Goal: Entertainment & Leisure: Consume media (video, audio)

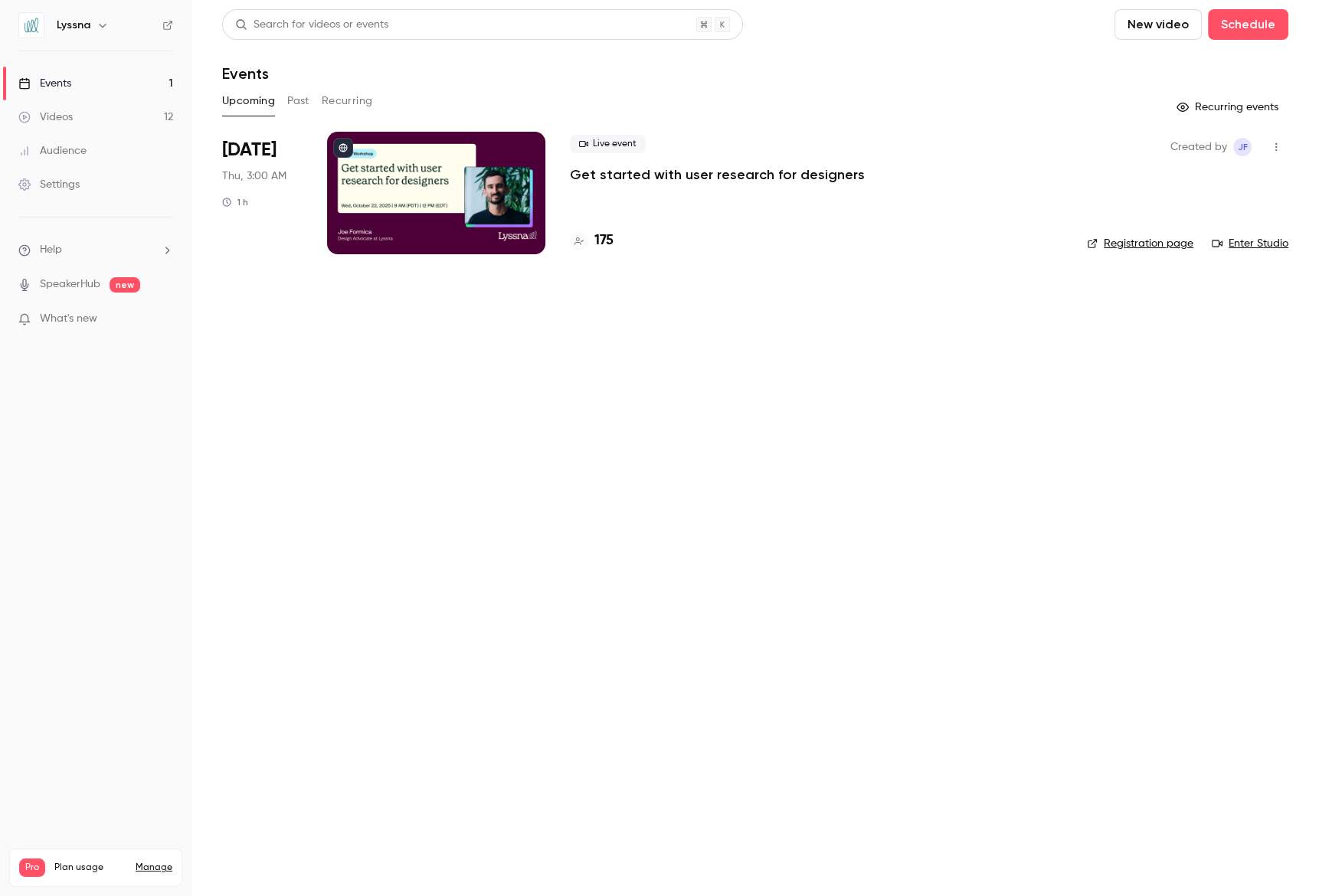
click at [291, 95] on button "Past" at bounding box center [298, 102] width 22 height 25
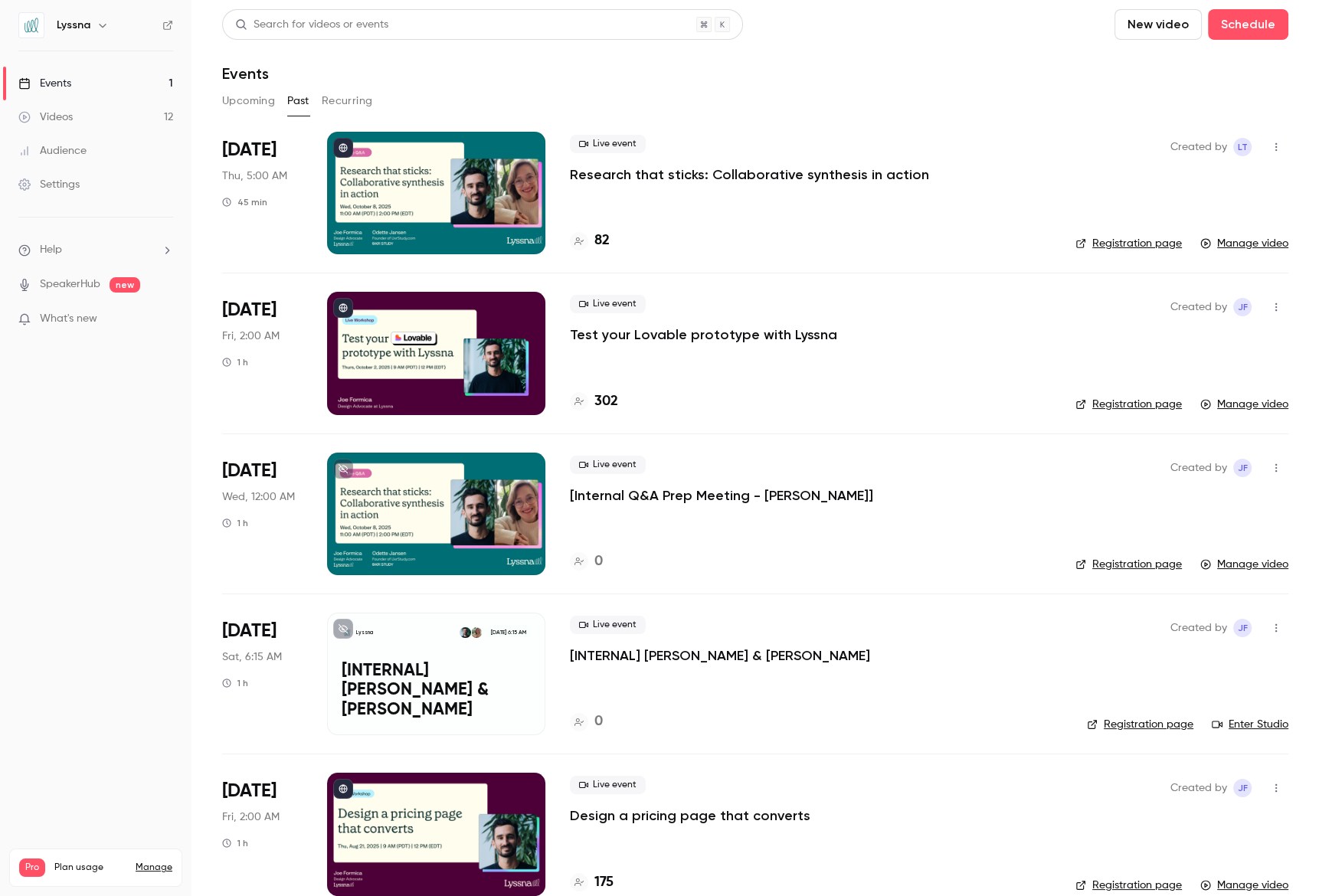
drag, startPoint x: 677, startPoint y: 177, endPoint x: 657, endPoint y: 172, distance: 20.6
click at [676, 177] on p "Research that sticks: Collaborative synthesis in action" at bounding box center [750, 174] width 359 height 19
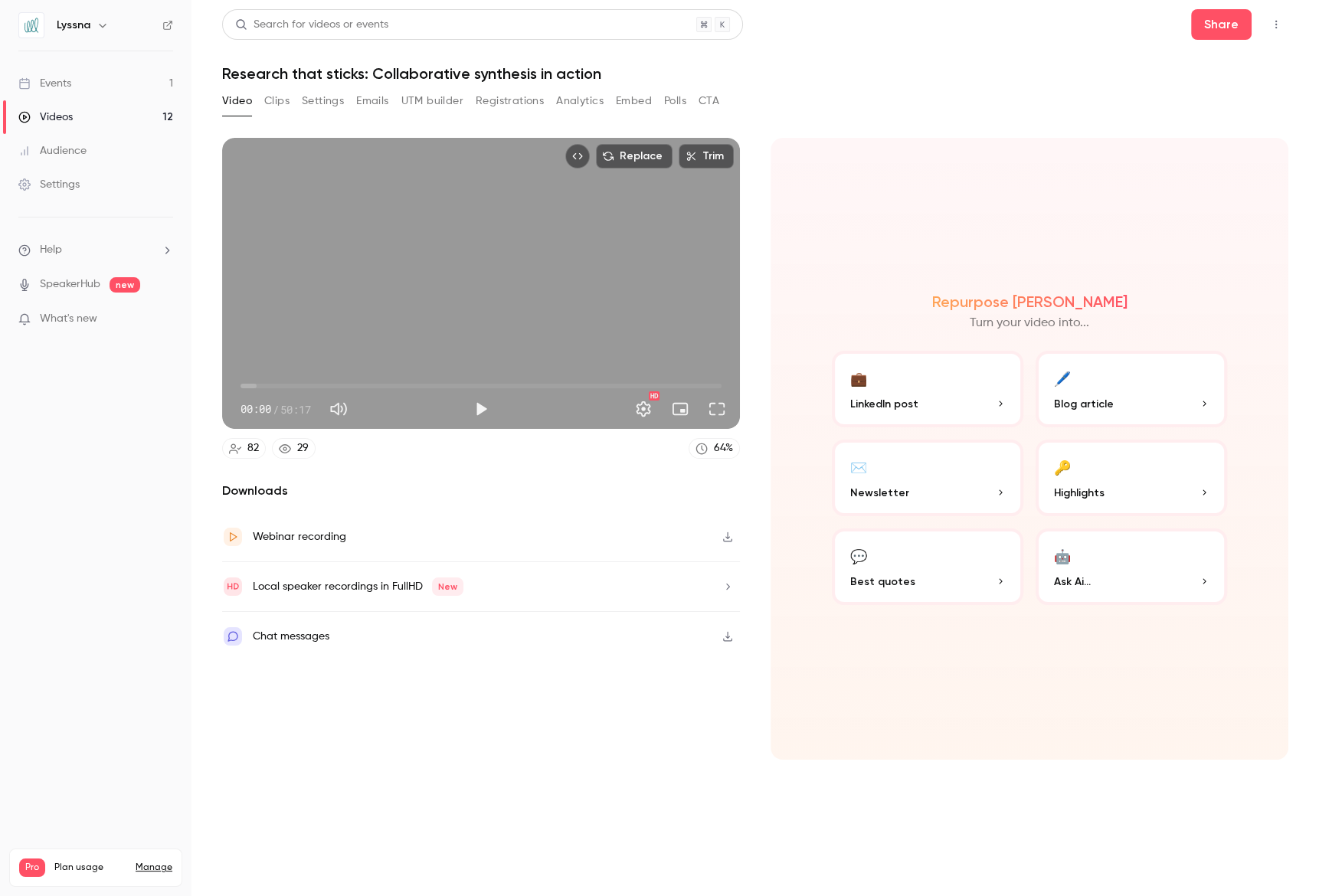
click at [332, 106] on button "Settings" at bounding box center [323, 102] width 42 height 25
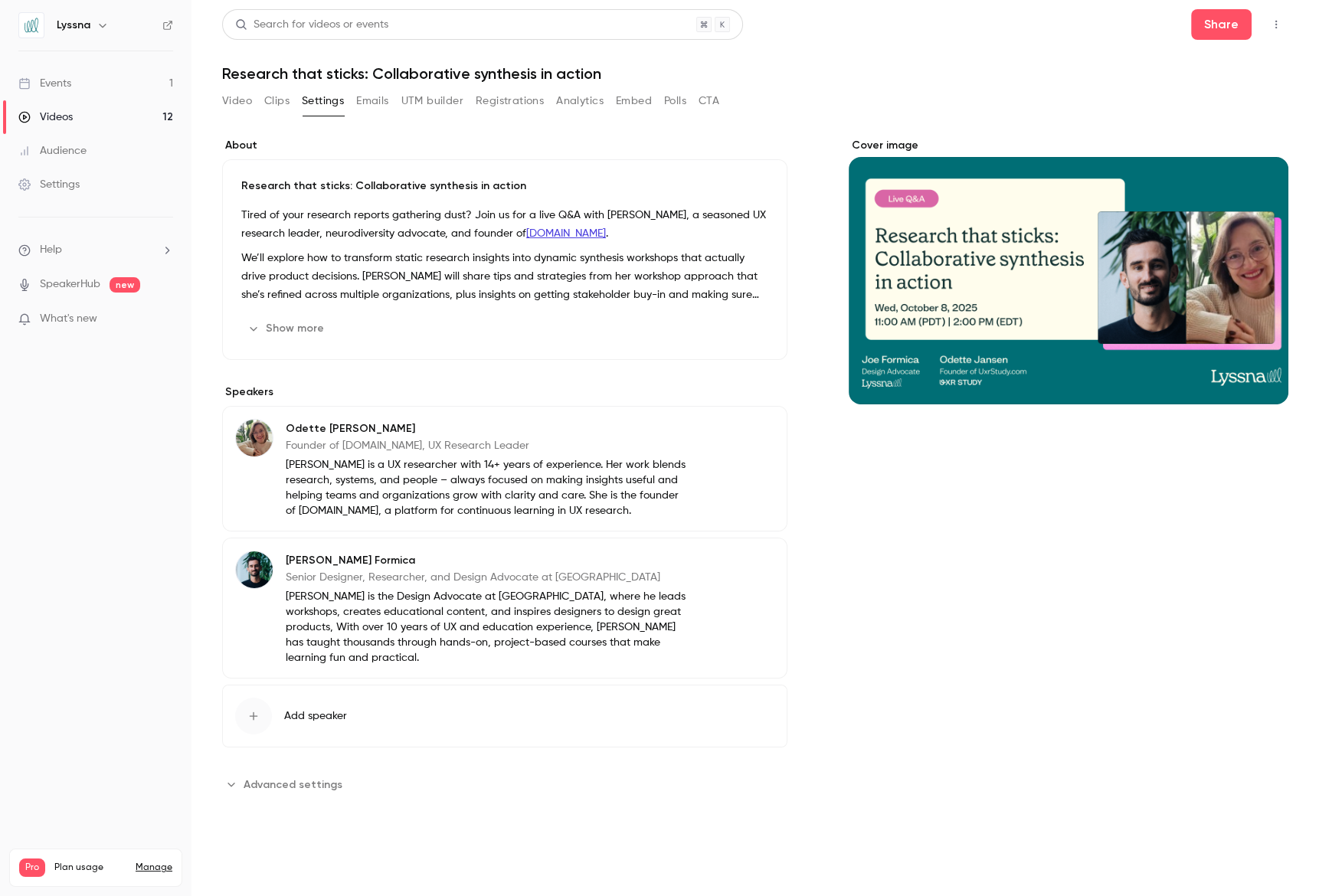
click at [535, 491] on p "[PERSON_NAME] is a UX researcher with 14+ years of experience. Her work blends …" at bounding box center [486, 487] width 402 height 61
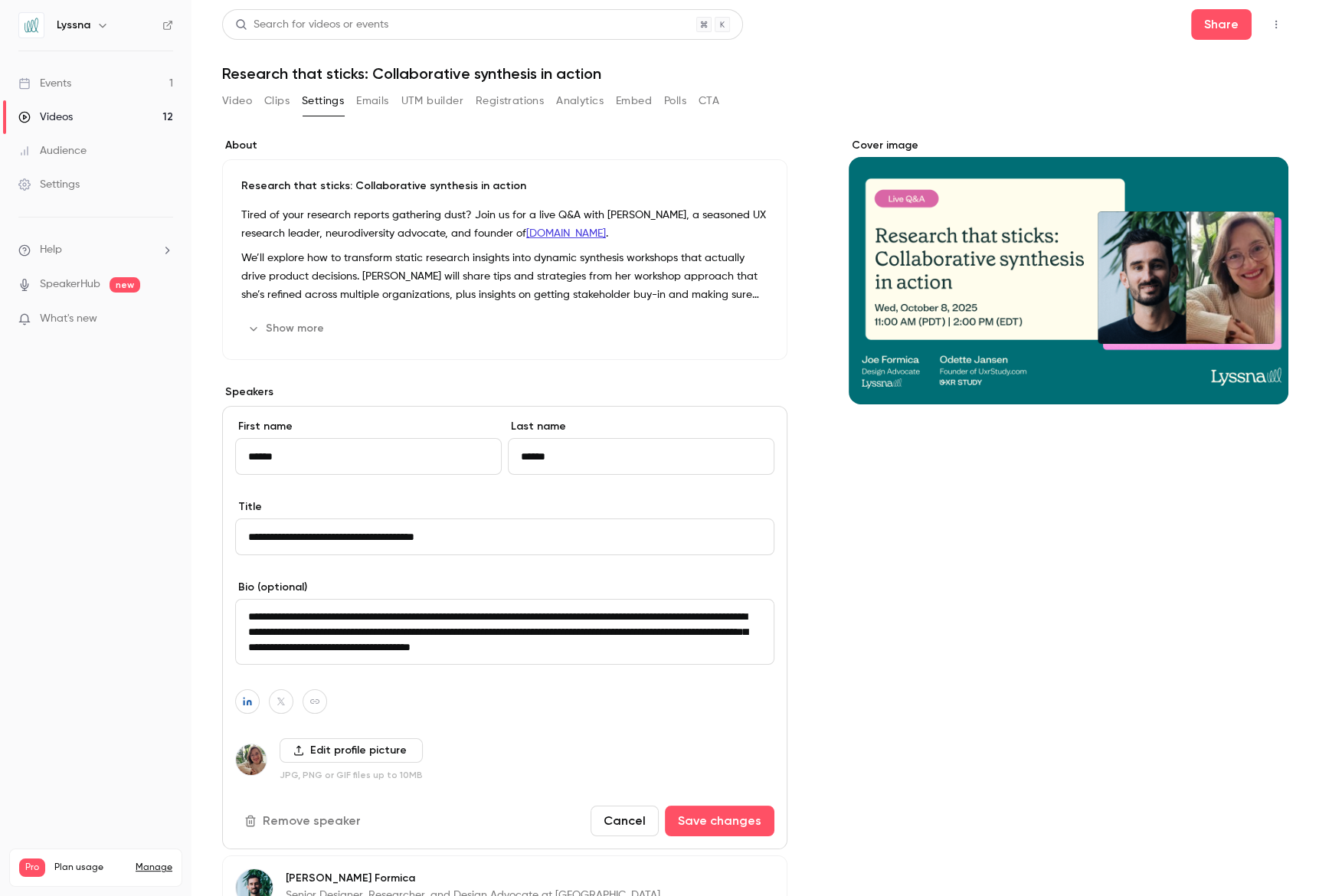
drag, startPoint x: 749, startPoint y: 645, endPoint x: 150, endPoint y: 619, distance: 599.6
click at [147, 619] on div "**********" at bounding box center [660, 448] width 1319 height 896
